Goal: Task Accomplishment & Management: Use online tool/utility

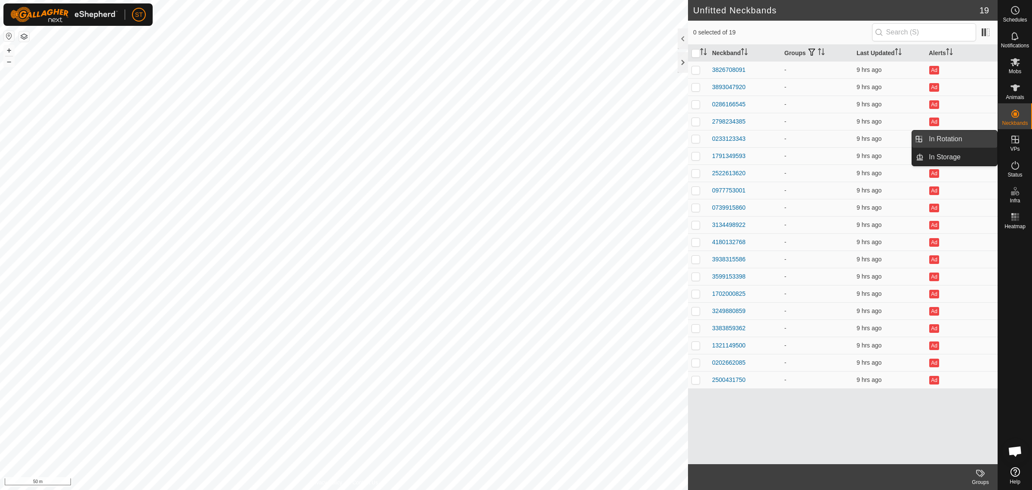
drag, startPoint x: 992, startPoint y: 141, endPoint x: 943, endPoint y: 135, distance: 49.5
click at [943, 135] on link "In Rotation" at bounding box center [961, 138] width 74 height 17
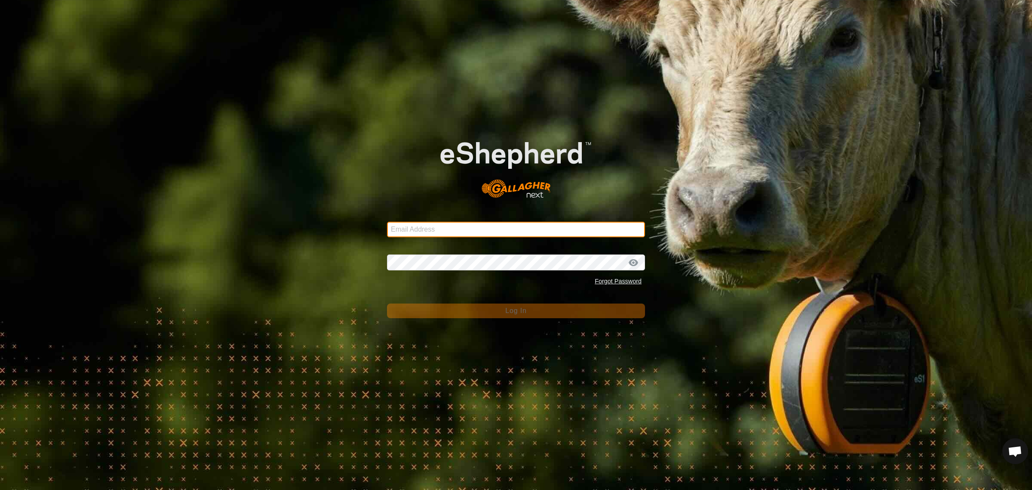
type input "[EMAIL_ADDRESS][DOMAIN_NAME]"
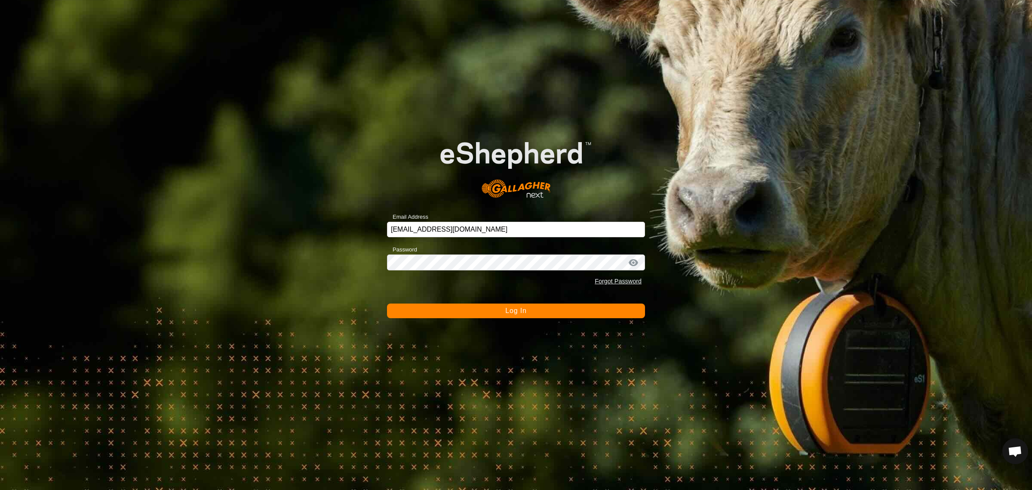
click at [521, 310] on span "Log In" at bounding box center [515, 310] width 21 height 7
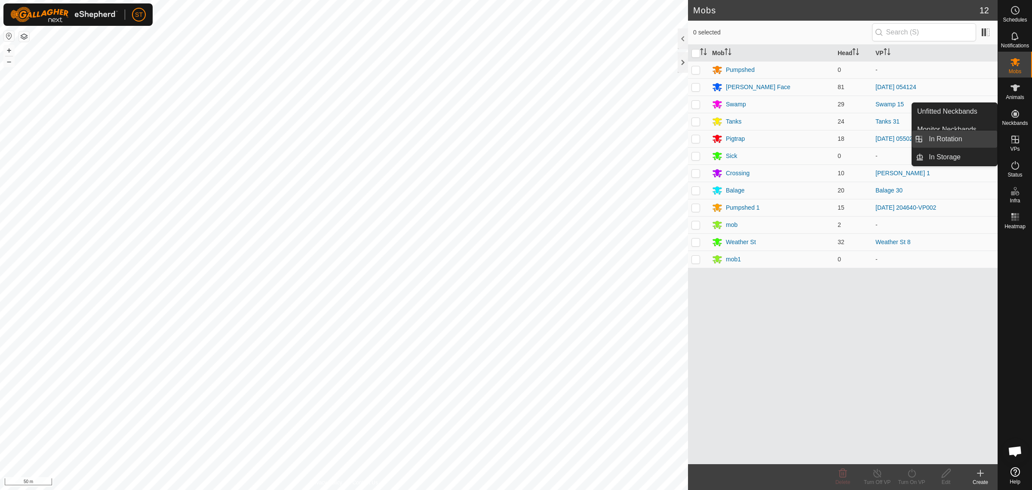
click at [943, 135] on link "In Rotation" at bounding box center [961, 138] width 74 height 17
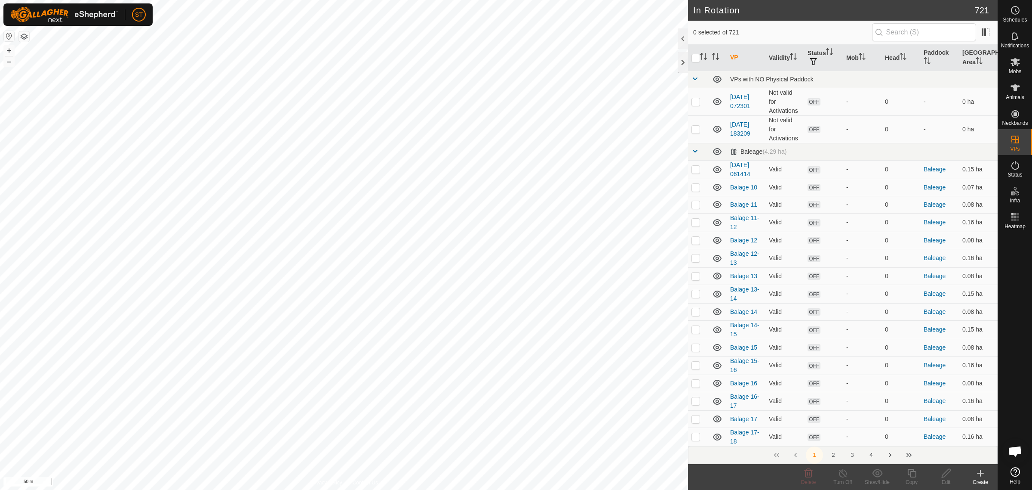
click at [977, 476] on icon at bounding box center [981, 473] width 10 height 10
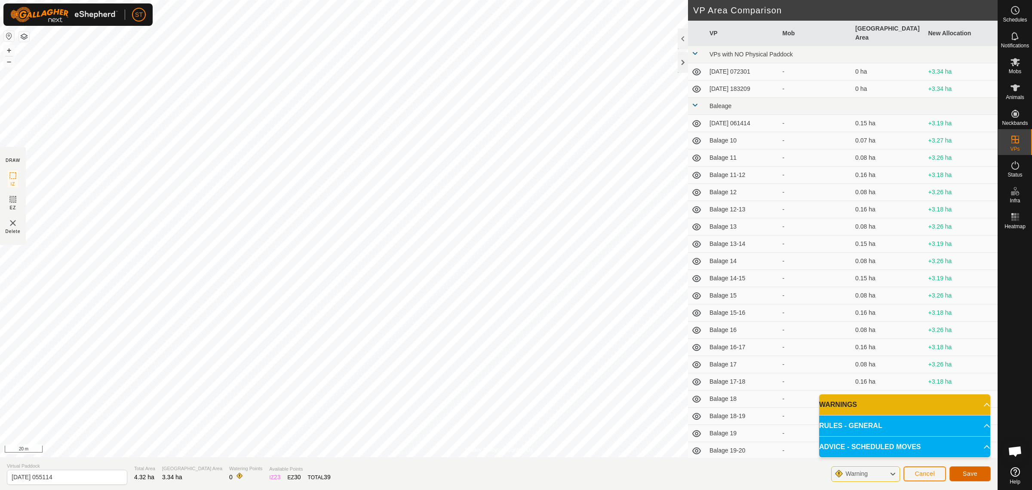
click at [971, 474] on span "Save" at bounding box center [970, 473] width 15 height 7
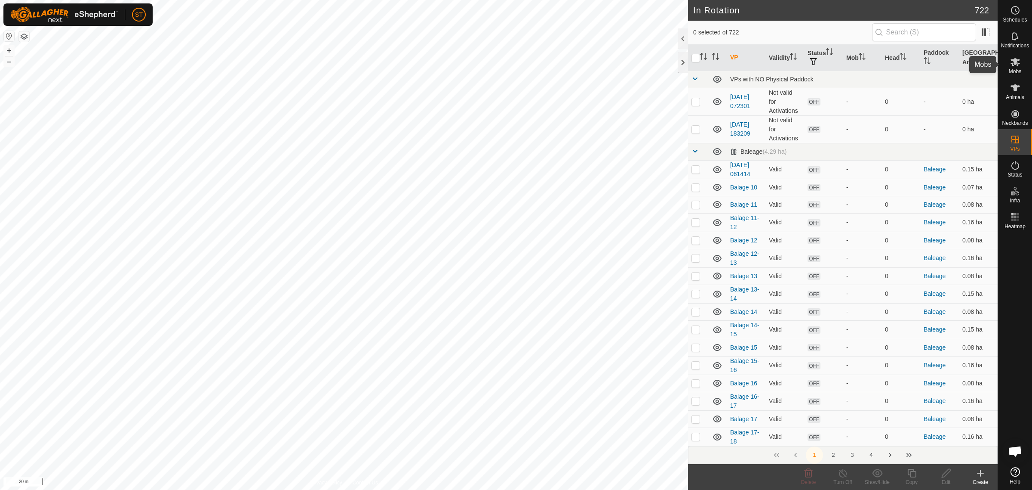
click at [1012, 65] on icon at bounding box center [1015, 62] width 9 height 8
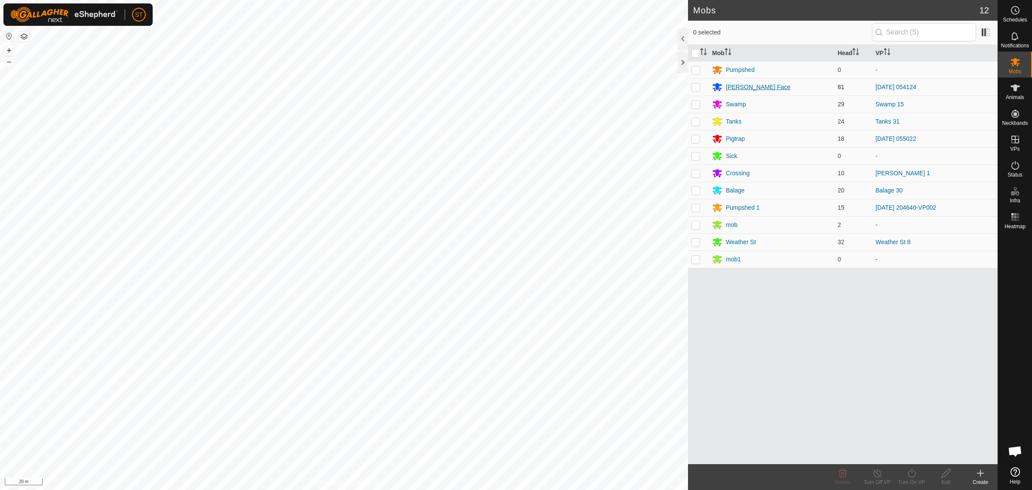
click at [731, 86] on div "[PERSON_NAME] Face" at bounding box center [758, 87] width 65 height 9
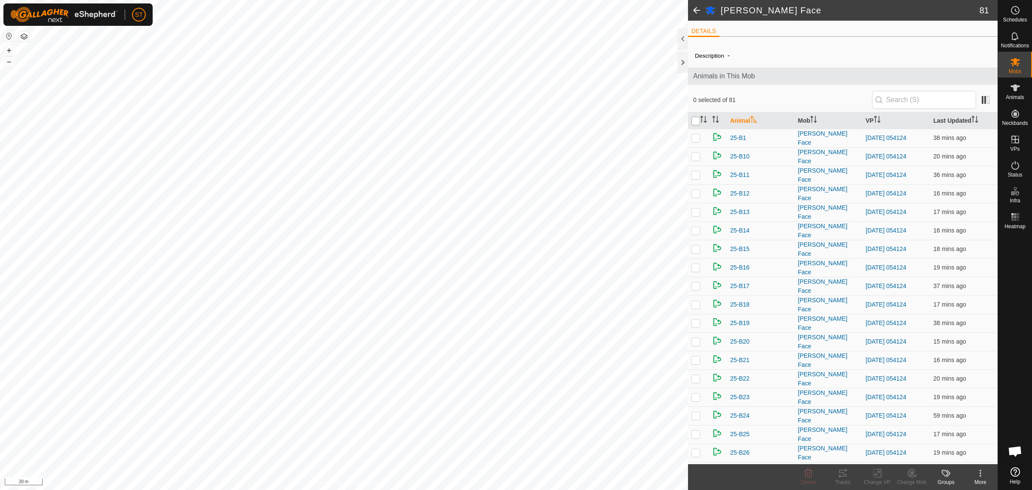
click at [695, 123] on input "checkbox" at bounding box center [696, 121] width 9 height 9
checkbox input "true"
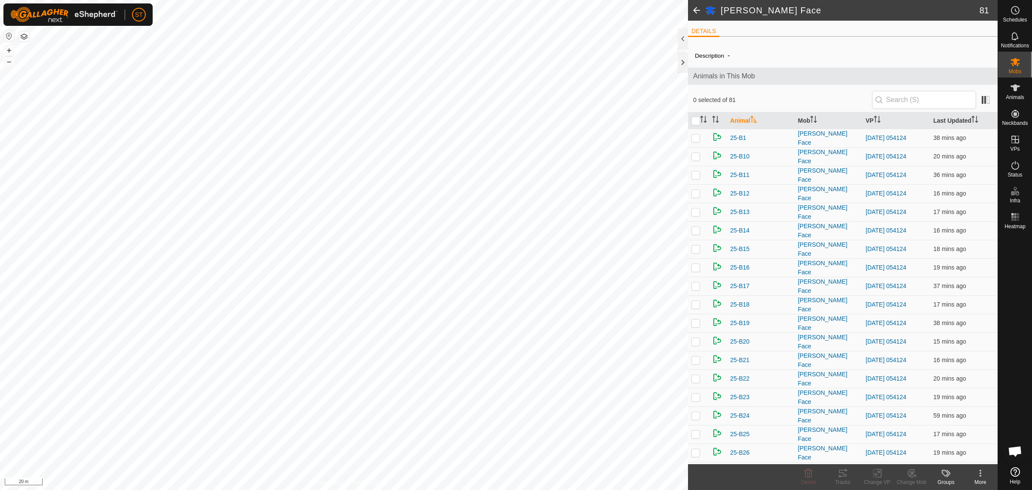
checkbox input "true"
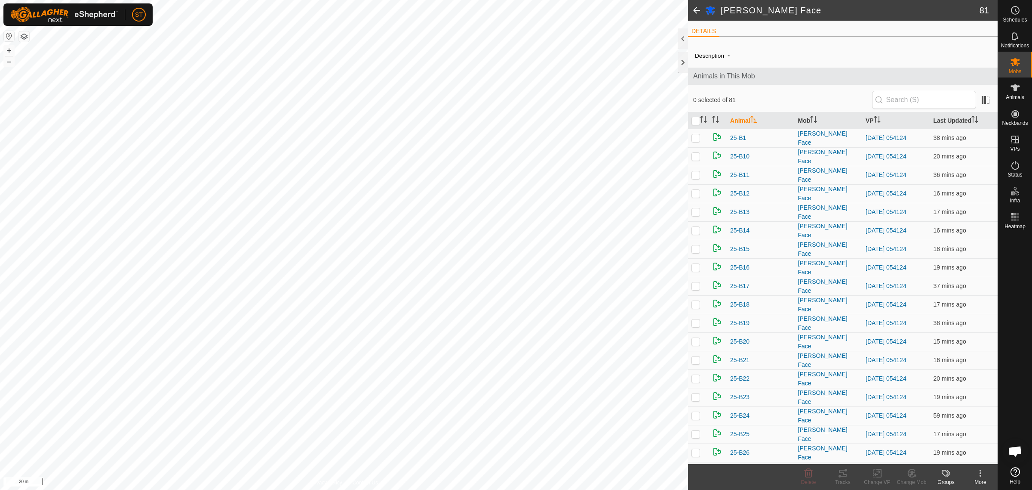
checkbox input "true"
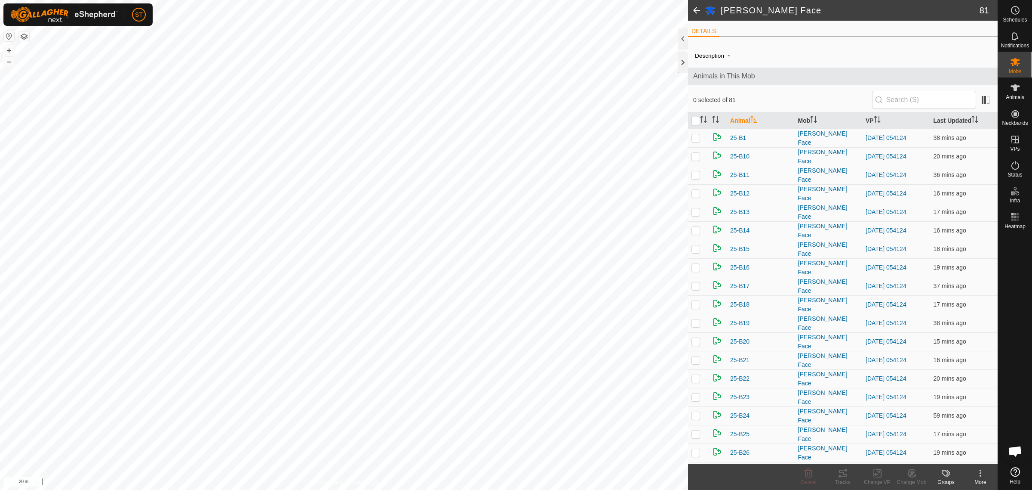
checkbox input "true"
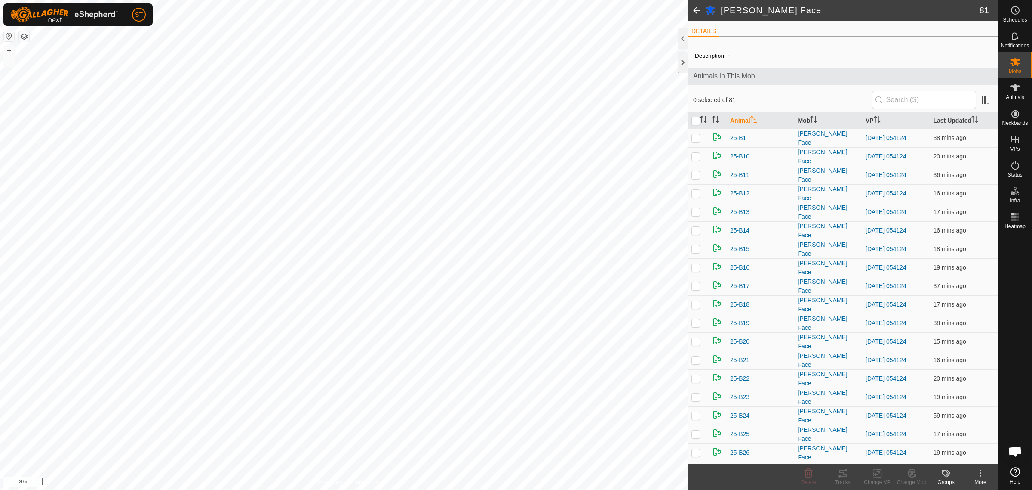
checkbox input "true"
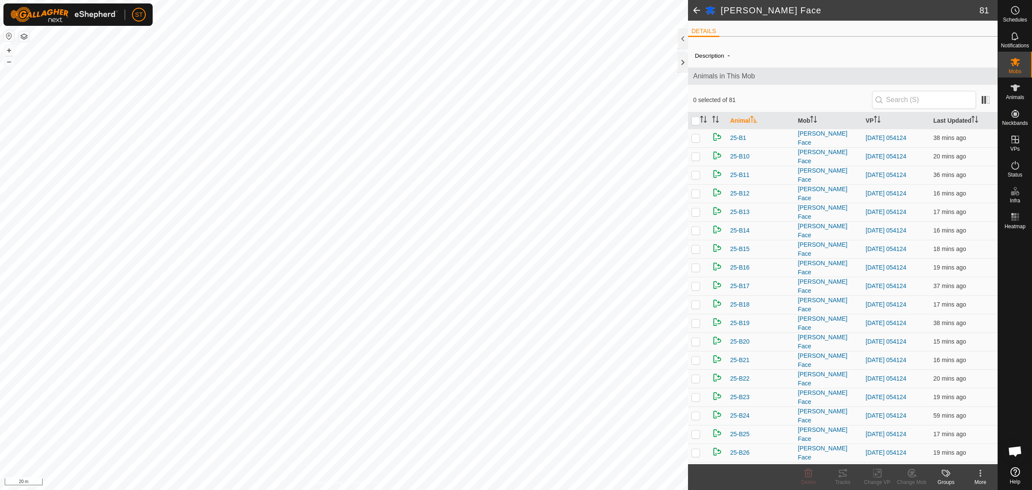
checkbox input "true"
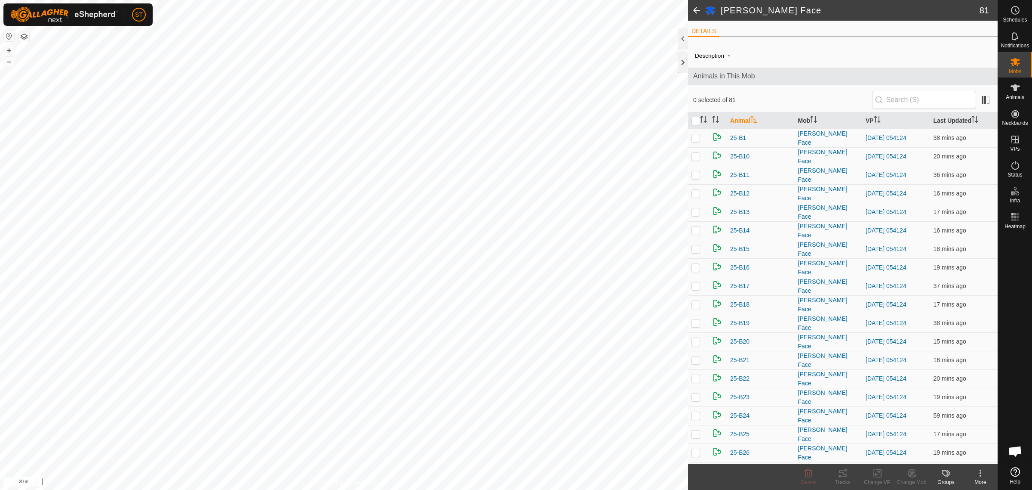
checkbox input "true"
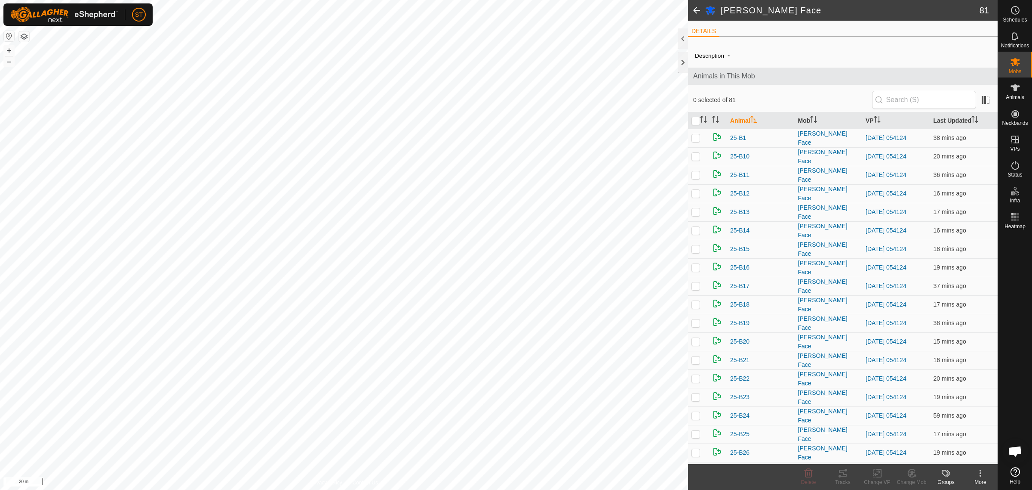
checkbox input "true"
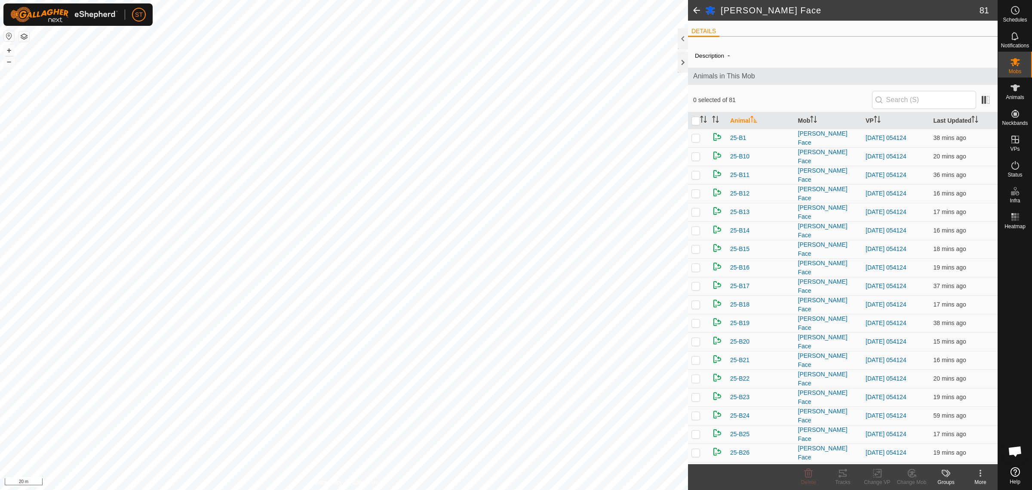
checkbox input "true"
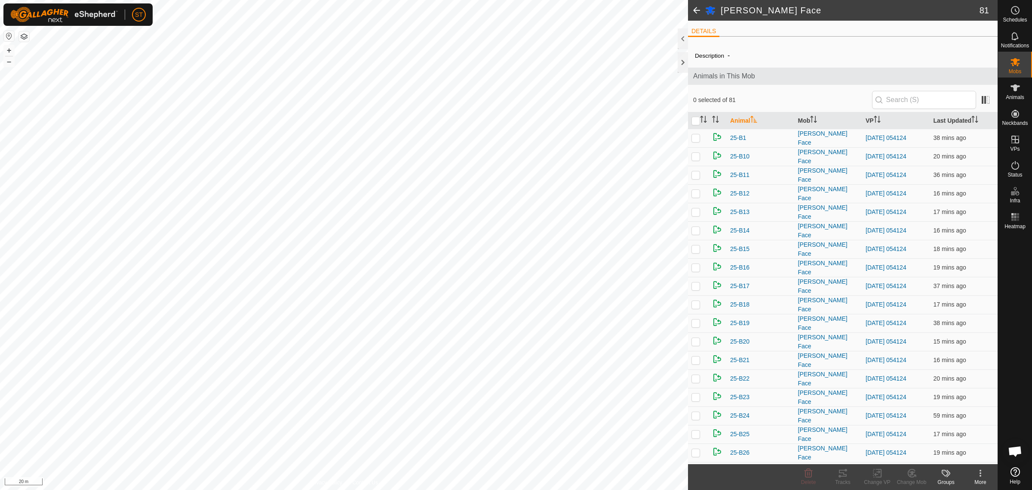
checkbox input "true"
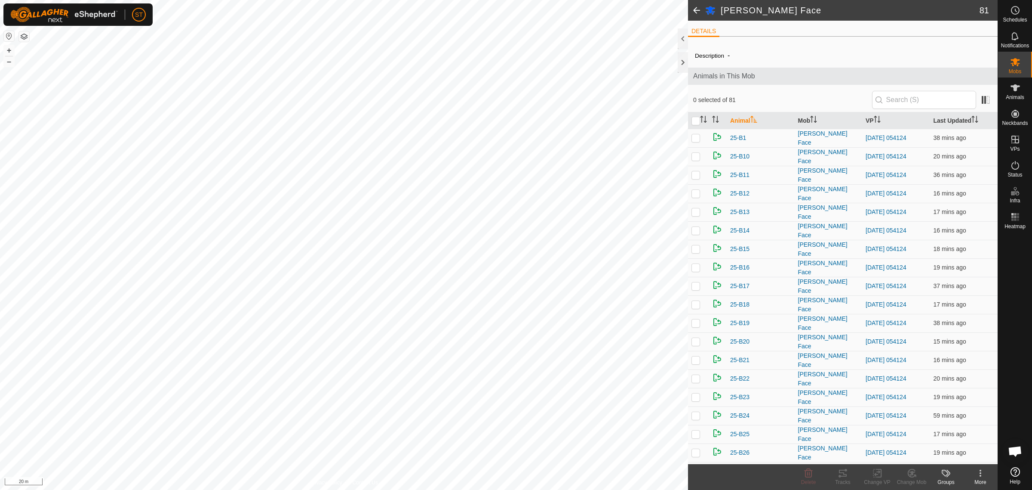
checkbox input "true"
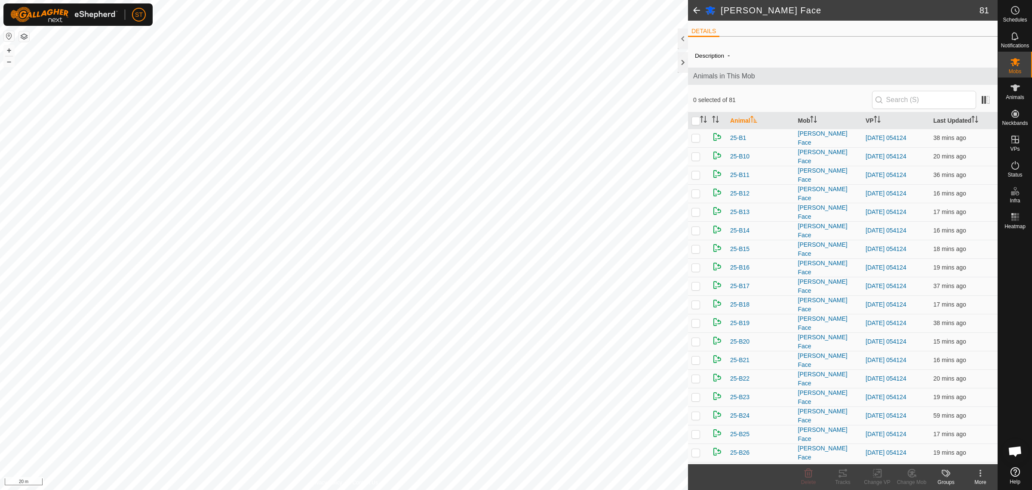
checkbox input "true"
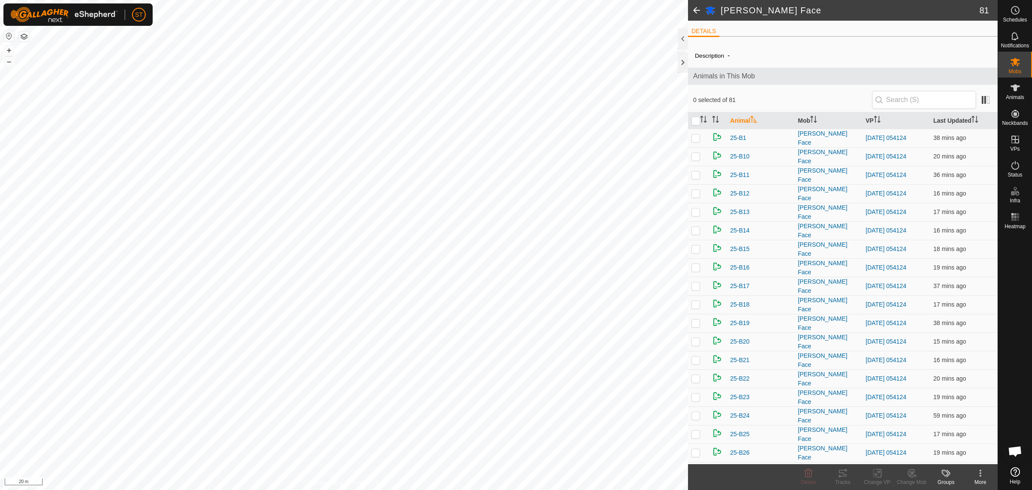
checkbox input "true"
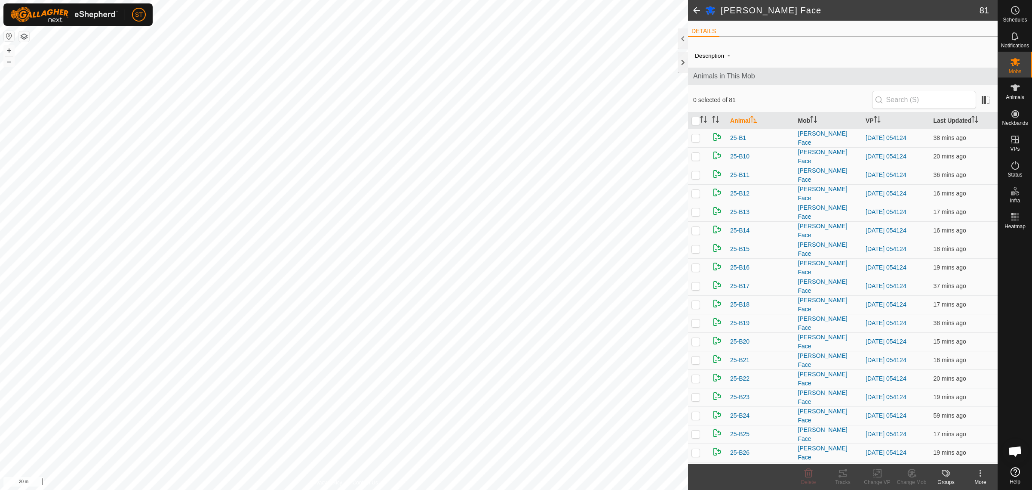
checkbox input "true"
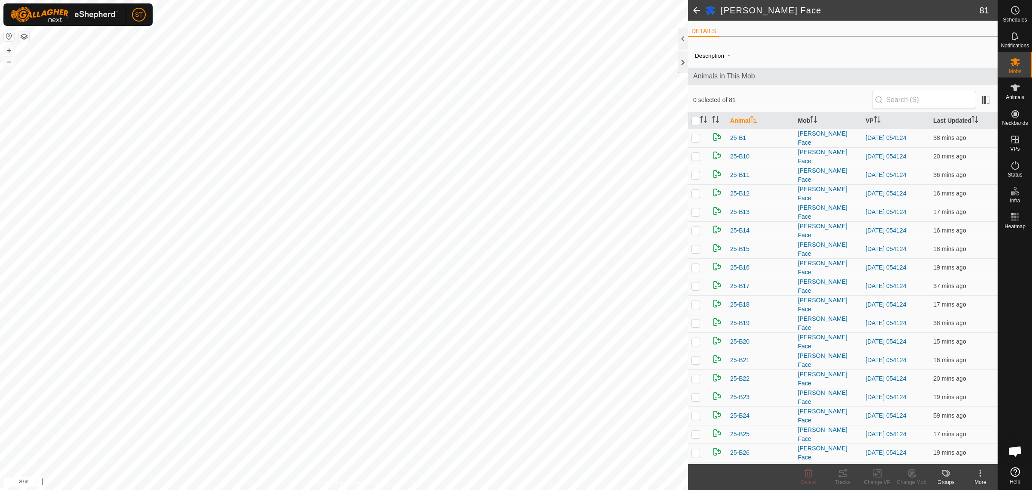
checkbox input "true"
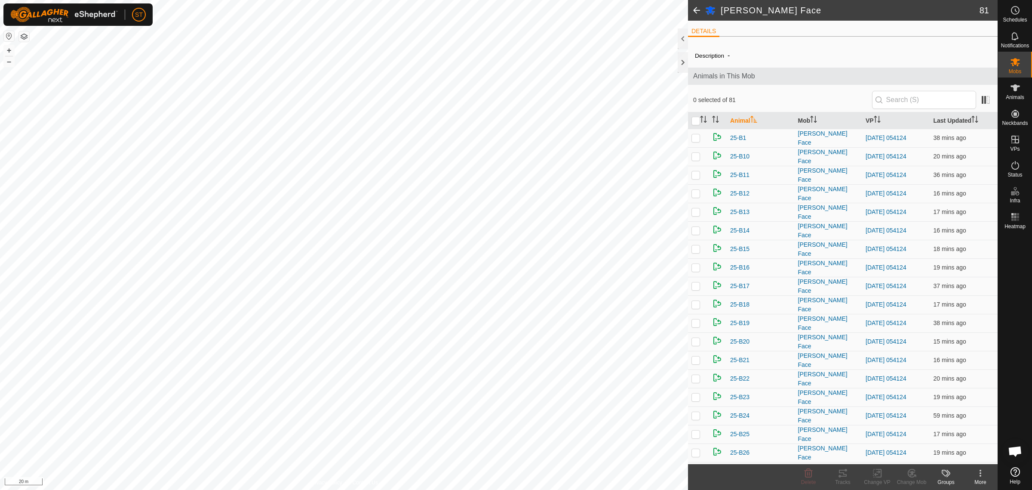
checkbox input "true"
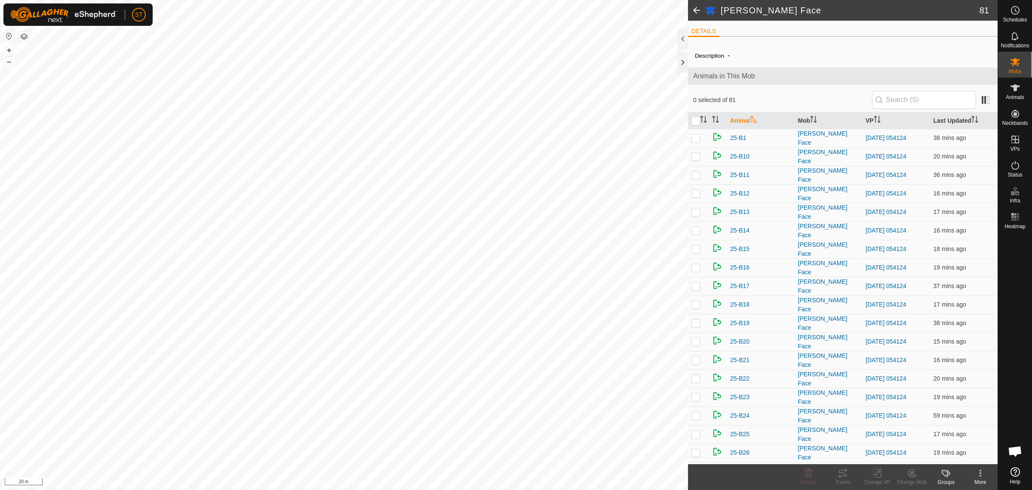
checkbox input "true"
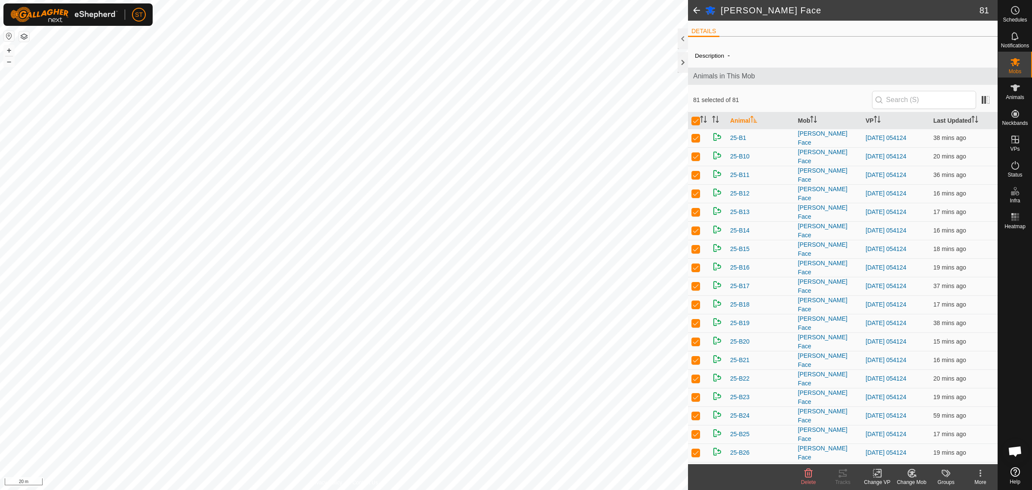
click at [879, 470] on icon at bounding box center [878, 473] width 6 height 6
click at [904, 437] on link "Choose VP..." at bounding box center [903, 436] width 85 height 17
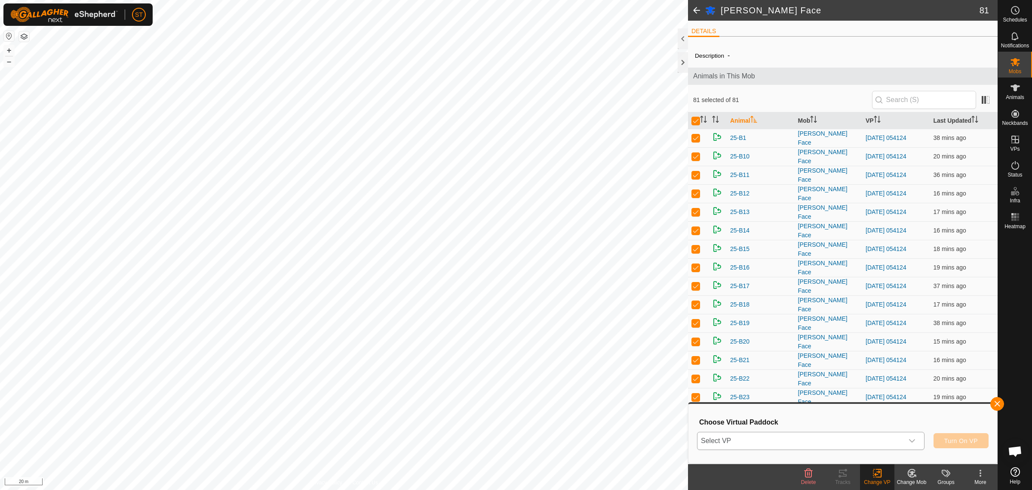
click at [914, 441] on icon "dropdown trigger" at bounding box center [912, 440] width 7 height 7
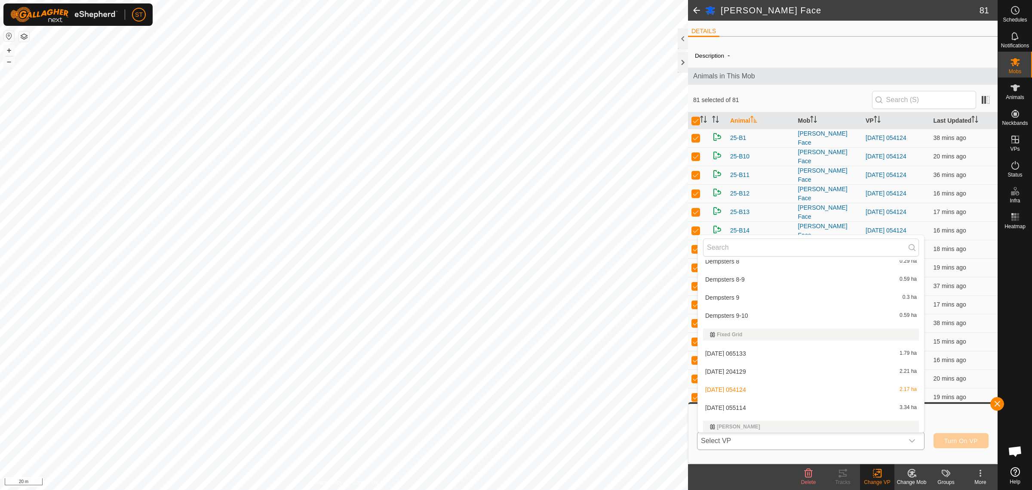
scroll to position [4194, 0]
click at [746, 348] on li "[DATE] 055114 3.34 ha" at bounding box center [811, 353] width 226 height 17
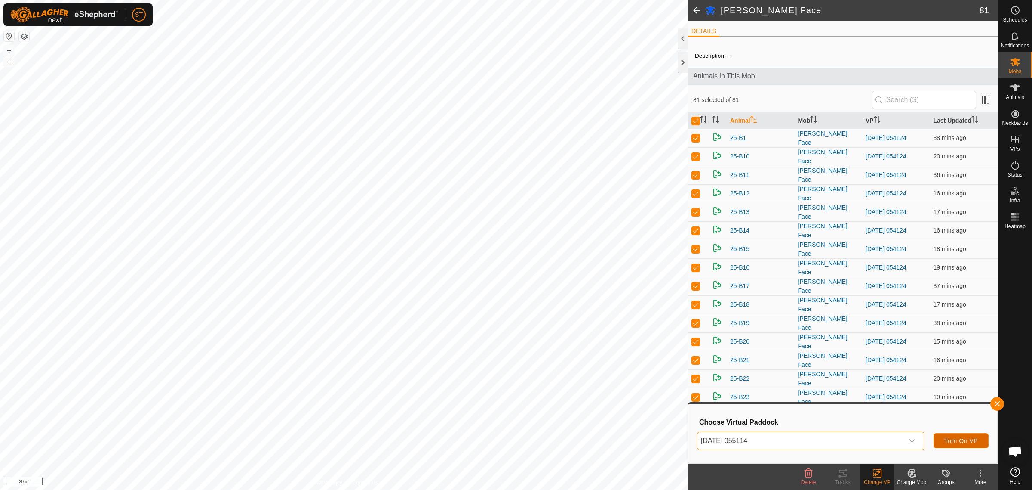
click at [951, 441] on span "Turn On VP" at bounding box center [962, 440] width 34 height 7
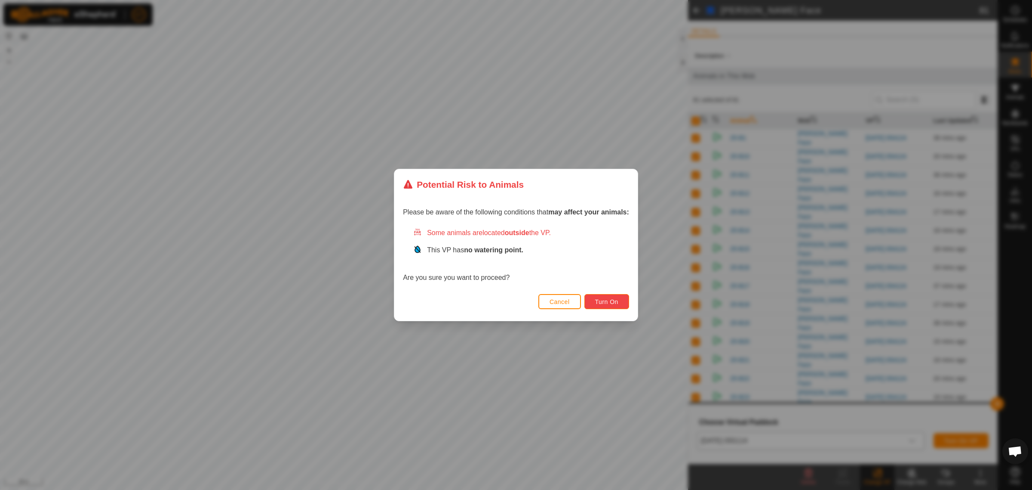
click at [611, 302] on span "Turn On" at bounding box center [606, 301] width 23 height 7
